Goal: Task Accomplishment & Management: Complete application form

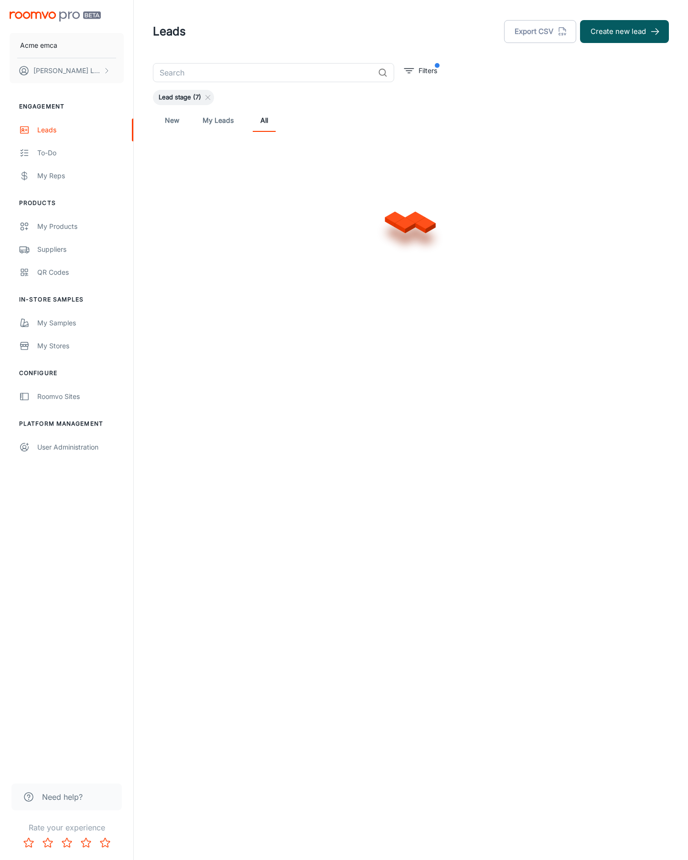
click at [625, 32] on button "Create new lead" at bounding box center [624, 31] width 89 height 23
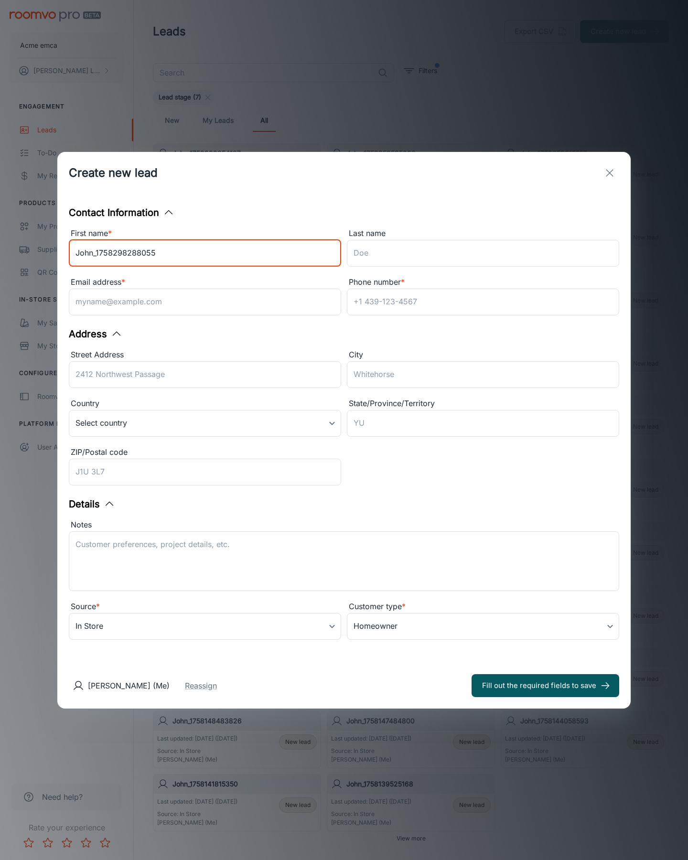
type input "John_1758298288055"
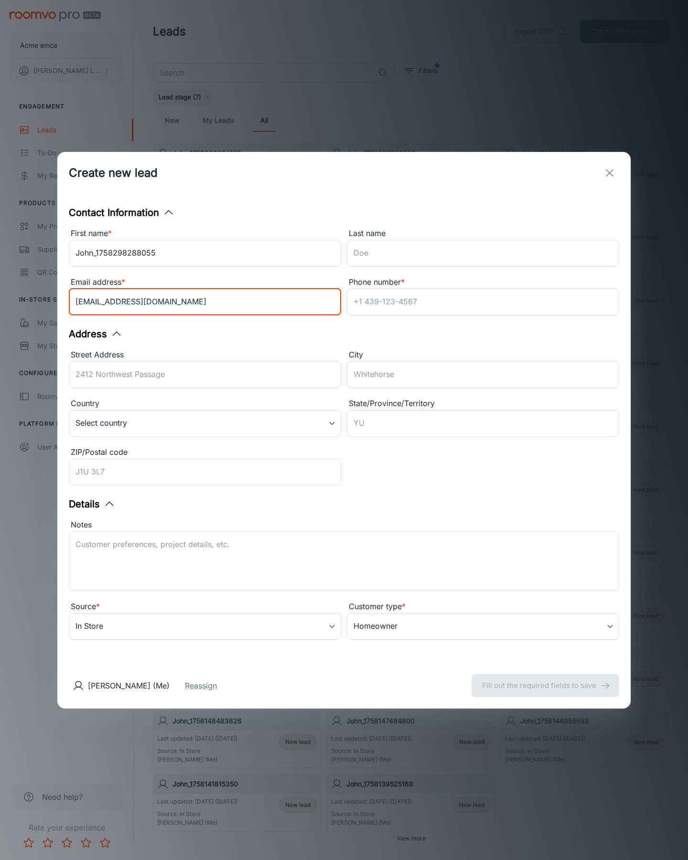
type input "[EMAIL_ADDRESS][DOMAIN_NAME]"
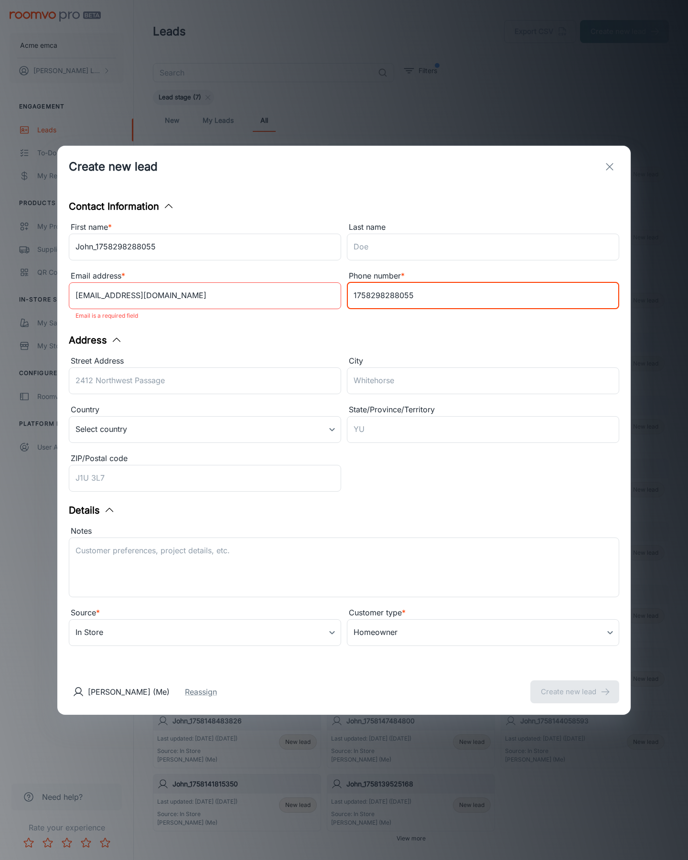
type input "1758298288055"
click at [575, 685] on button "Create new lead" at bounding box center [575, 692] width 89 height 23
